Goal: Navigation & Orientation: Find specific page/section

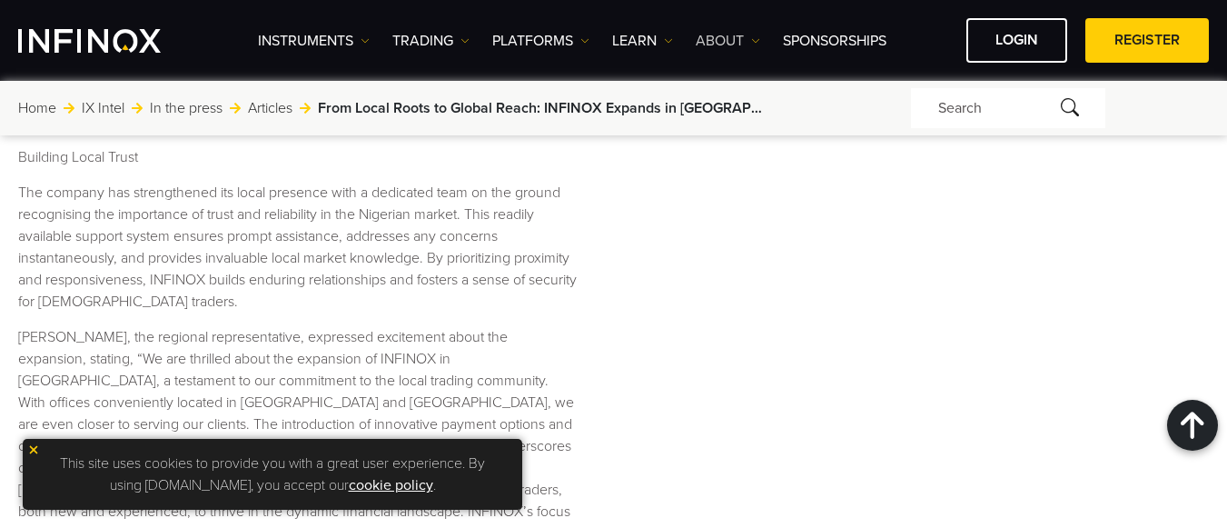
click at [732, 39] on link "ABOUT" at bounding box center [728, 41] width 64 height 22
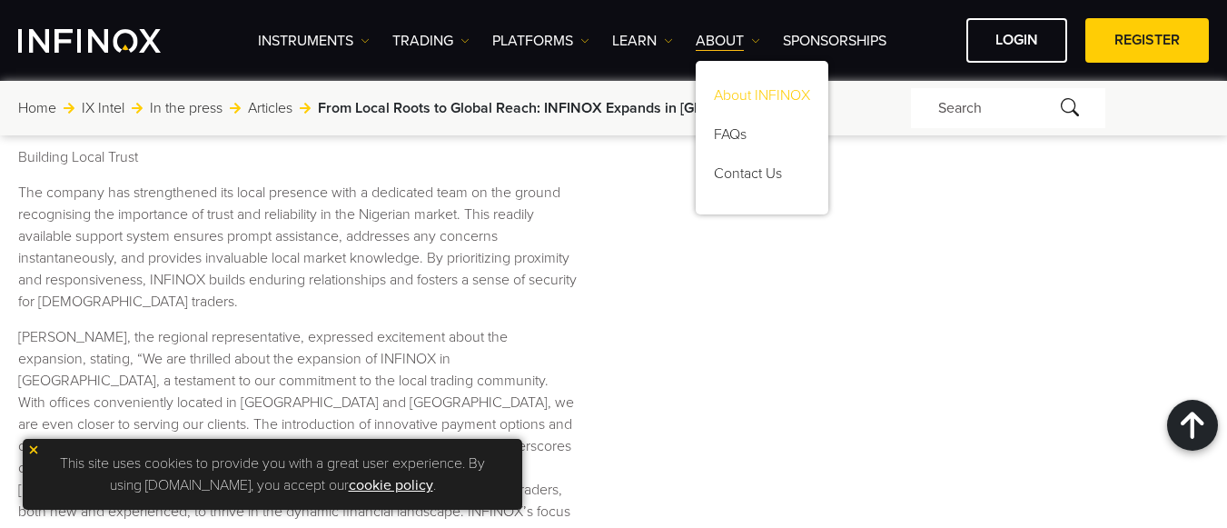
click at [729, 88] on link "About INFINOX" at bounding box center [762, 98] width 133 height 39
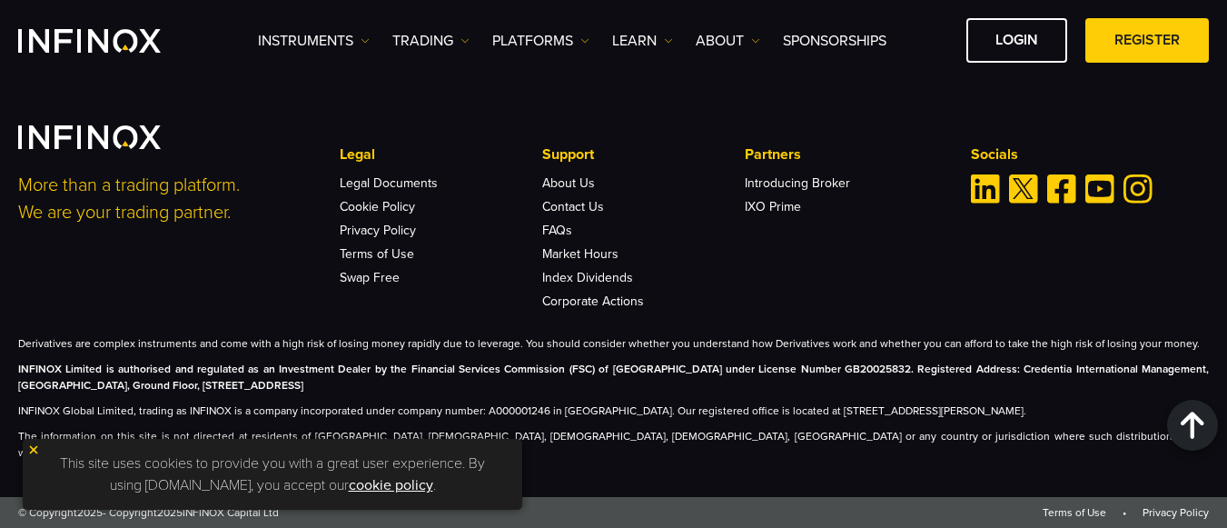
scroll to position [6853, 0]
click at [580, 214] on link "Contact Us" at bounding box center [573, 206] width 62 height 15
click at [853, 31] on link "SPONSORSHIPS" at bounding box center [835, 41] width 104 height 22
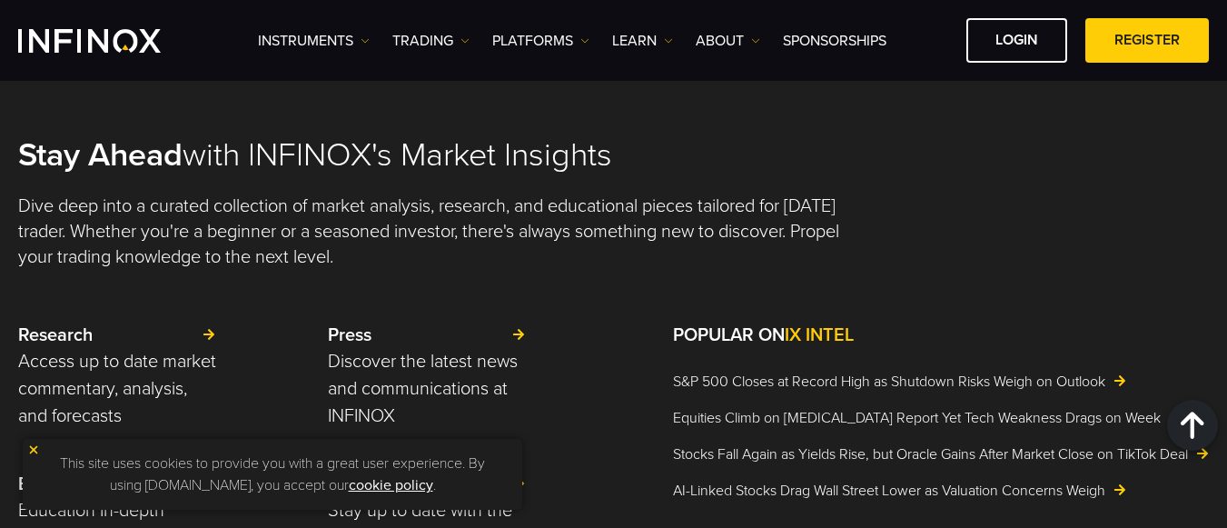
scroll to position [2310, 0]
